Goal: Check status: Check status

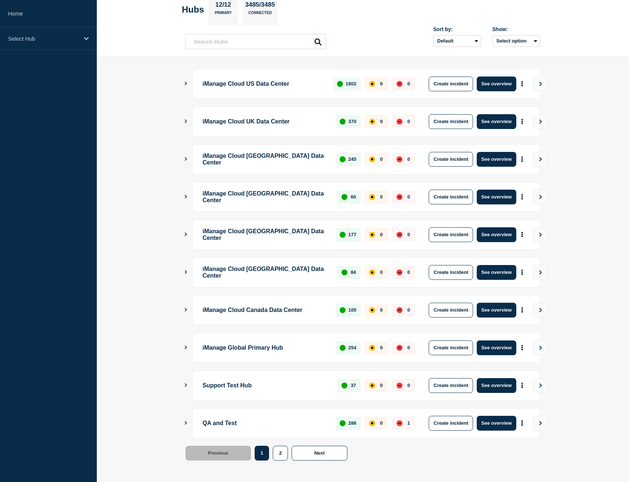
scroll to position [42, 0]
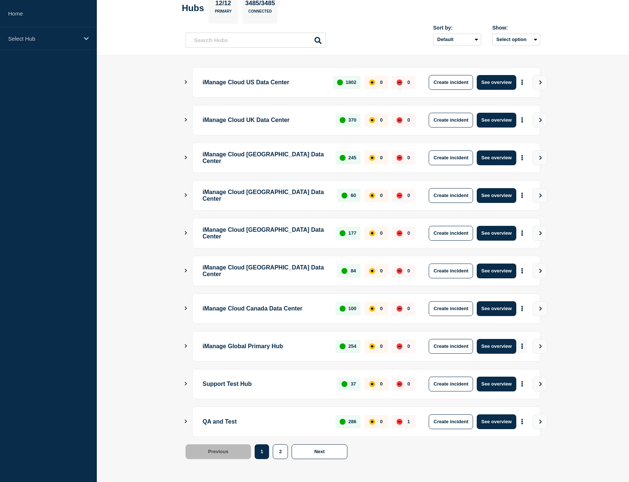
click at [526, 347] on button "More actions" at bounding box center [522, 346] width 10 height 14
click at [528, 378] on link "View Status Page" at bounding box center [521, 378] width 54 height 6
click at [30, 31] on div "Select Hub" at bounding box center [48, 38] width 97 height 23
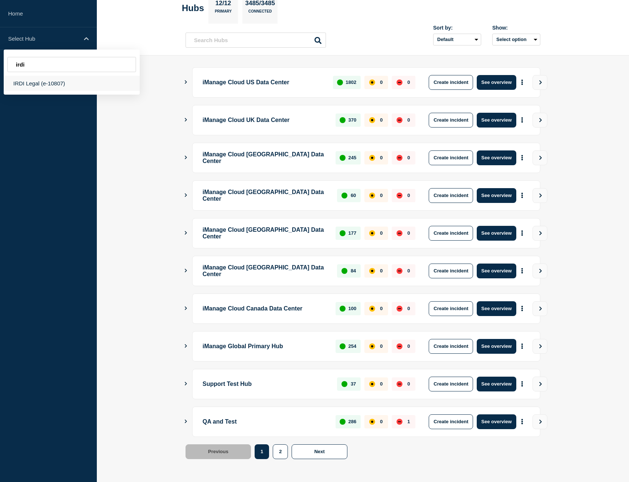
type input "irdi"
click at [48, 85] on div "IRDI Legal (e-10807)" at bounding box center [72, 83] width 136 height 15
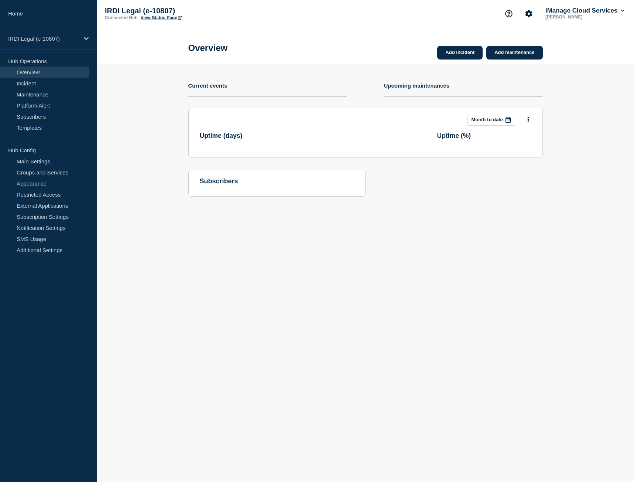
click at [152, 17] on link "View Status Page" at bounding box center [161, 17] width 41 height 5
